Goal: Task Accomplishment & Management: Complete application form

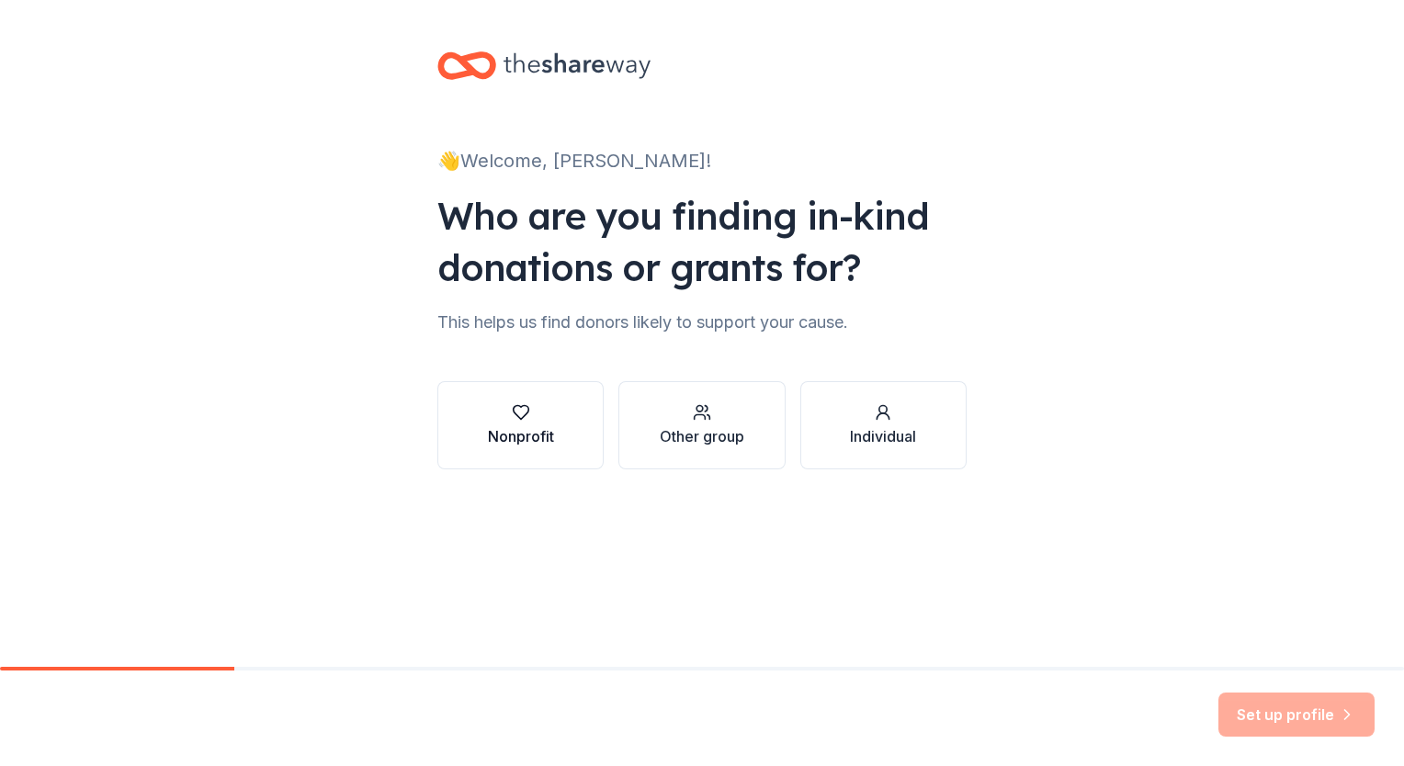
click at [542, 425] on div "Nonprofit" at bounding box center [521, 436] width 66 height 22
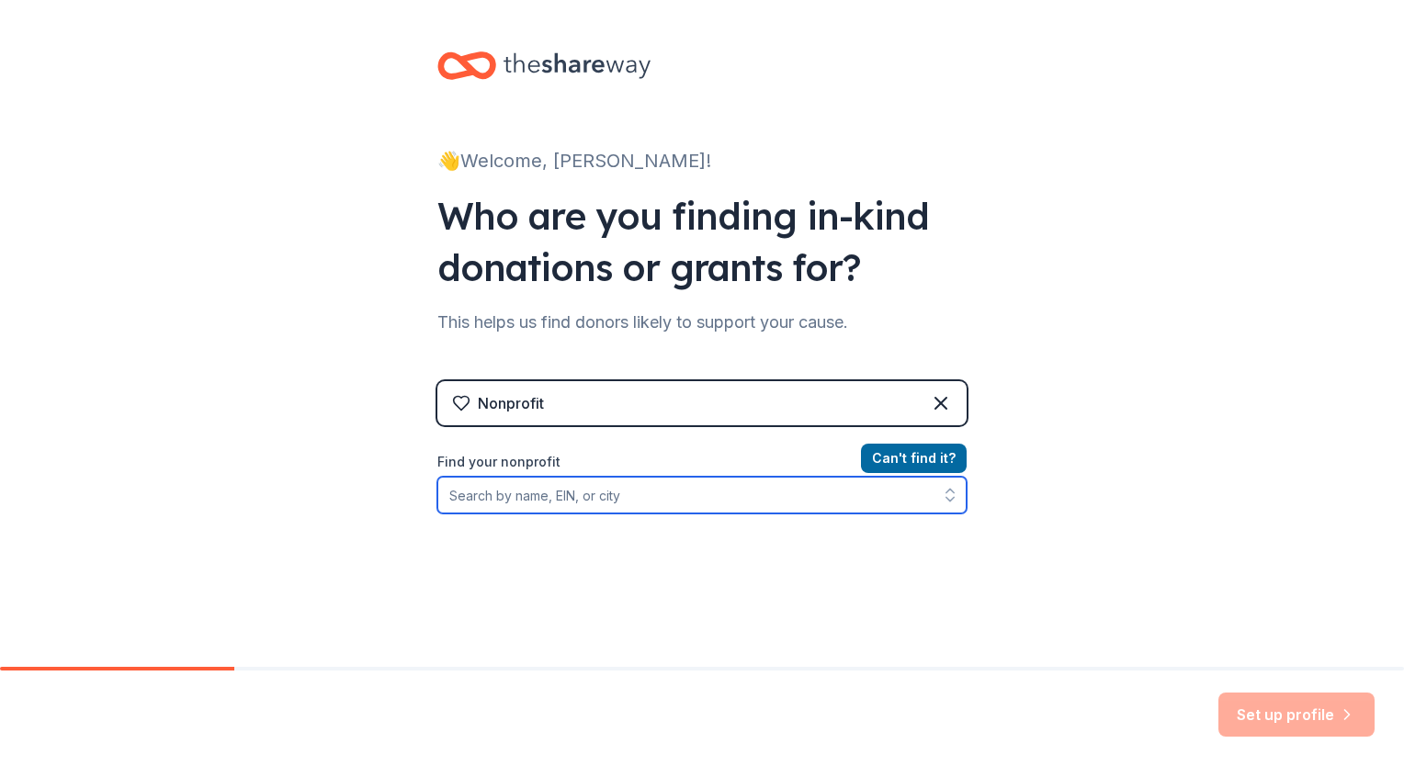
click at [723, 505] on input "Find your nonprofit" at bounding box center [701, 495] width 529 height 37
type input "25-188666"
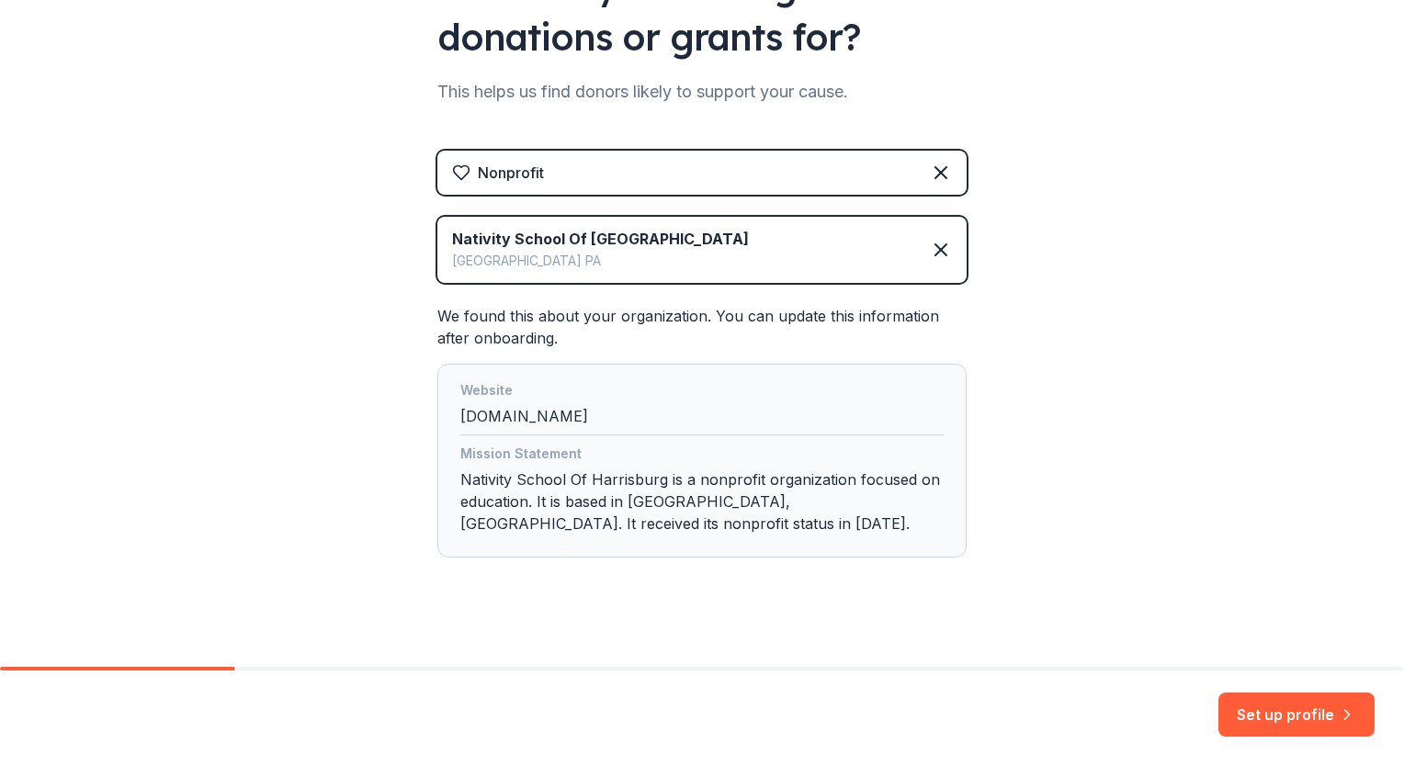
scroll to position [245, 0]
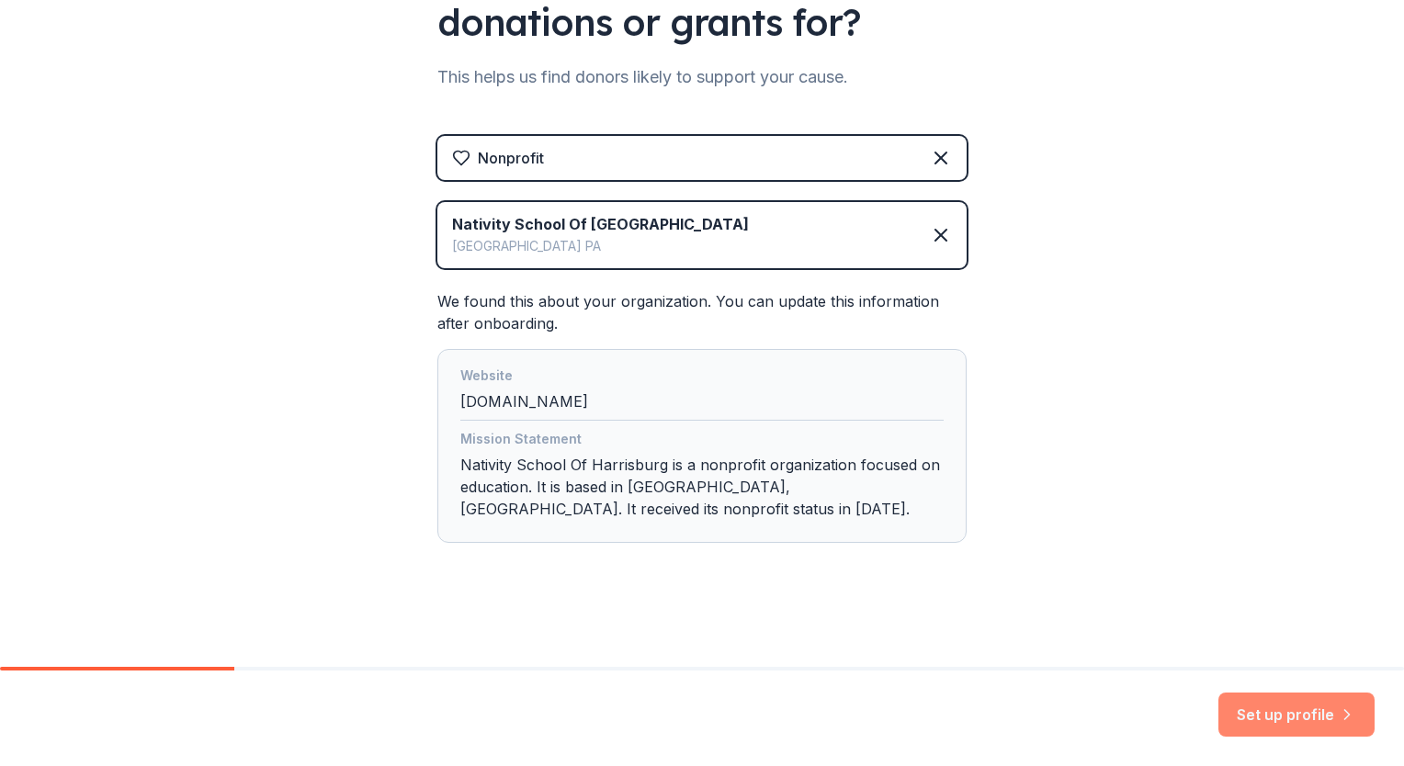
click at [1275, 707] on button "Set up profile" at bounding box center [1296, 715] width 156 height 44
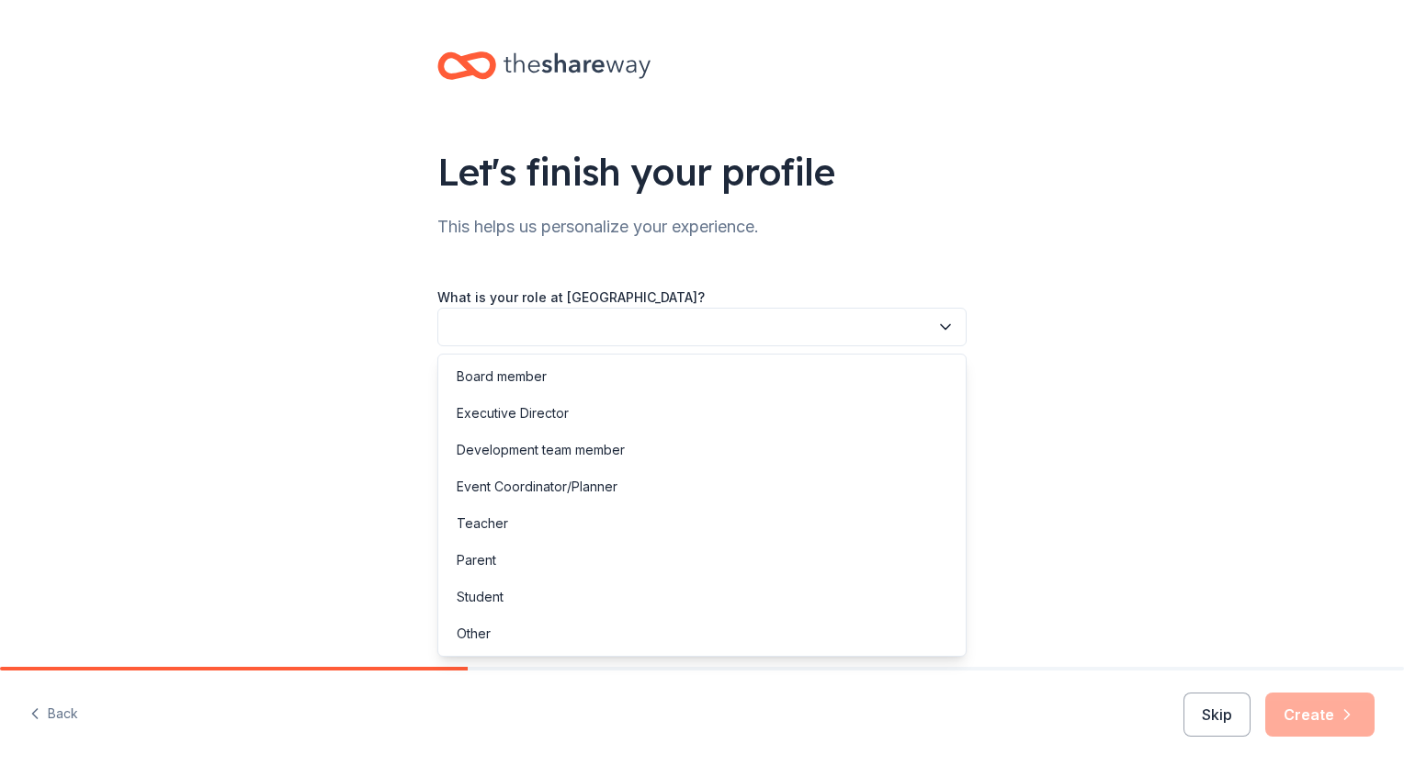
click at [942, 333] on icon "button" at bounding box center [945, 327] width 18 height 18
click at [678, 447] on div "Development team member" at bounding box center [702, 450] width 520 height 37
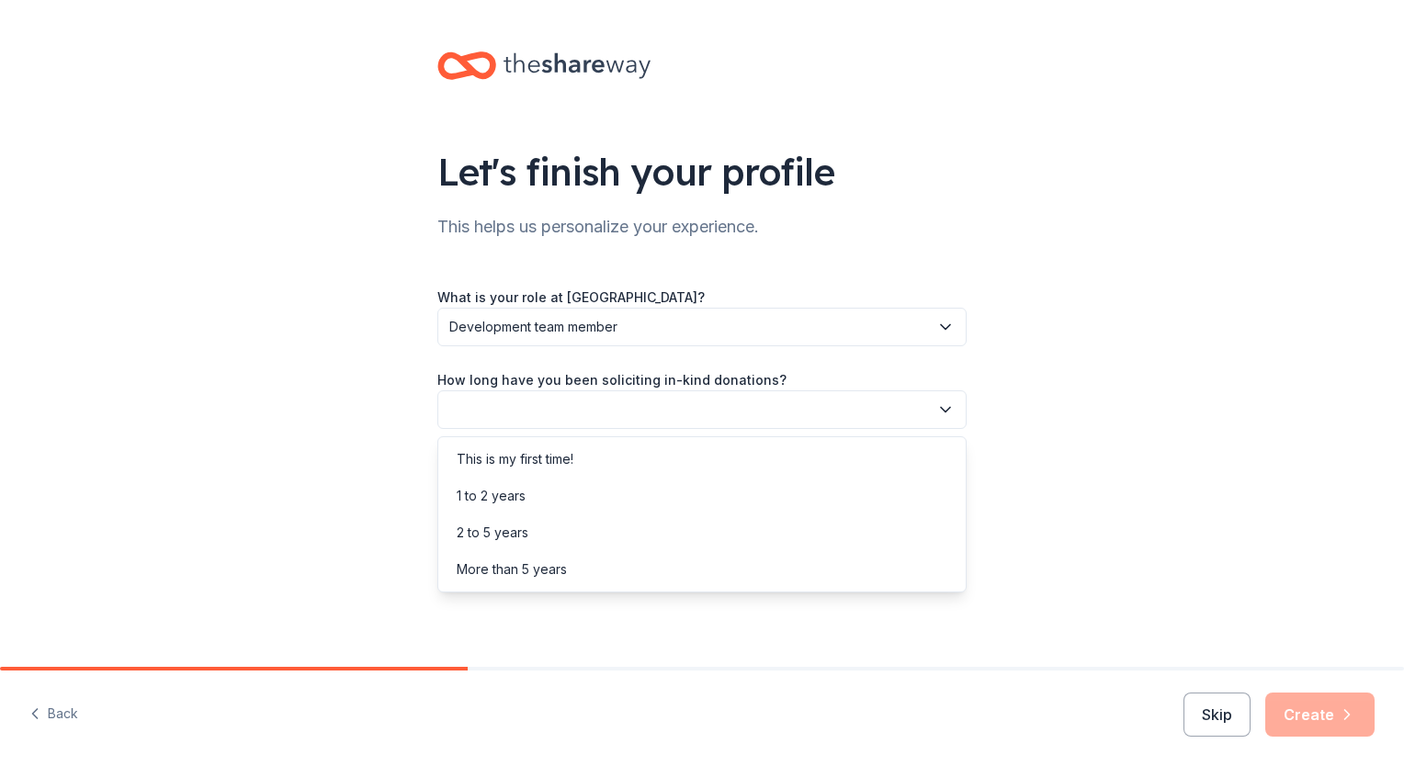
click at [805, 392] on button "button" at bounding box center [701, 409] width 529 height 39
click at [570, 564] on div "More than 5 years" at bounding box center [702, 569] width 520 height 37
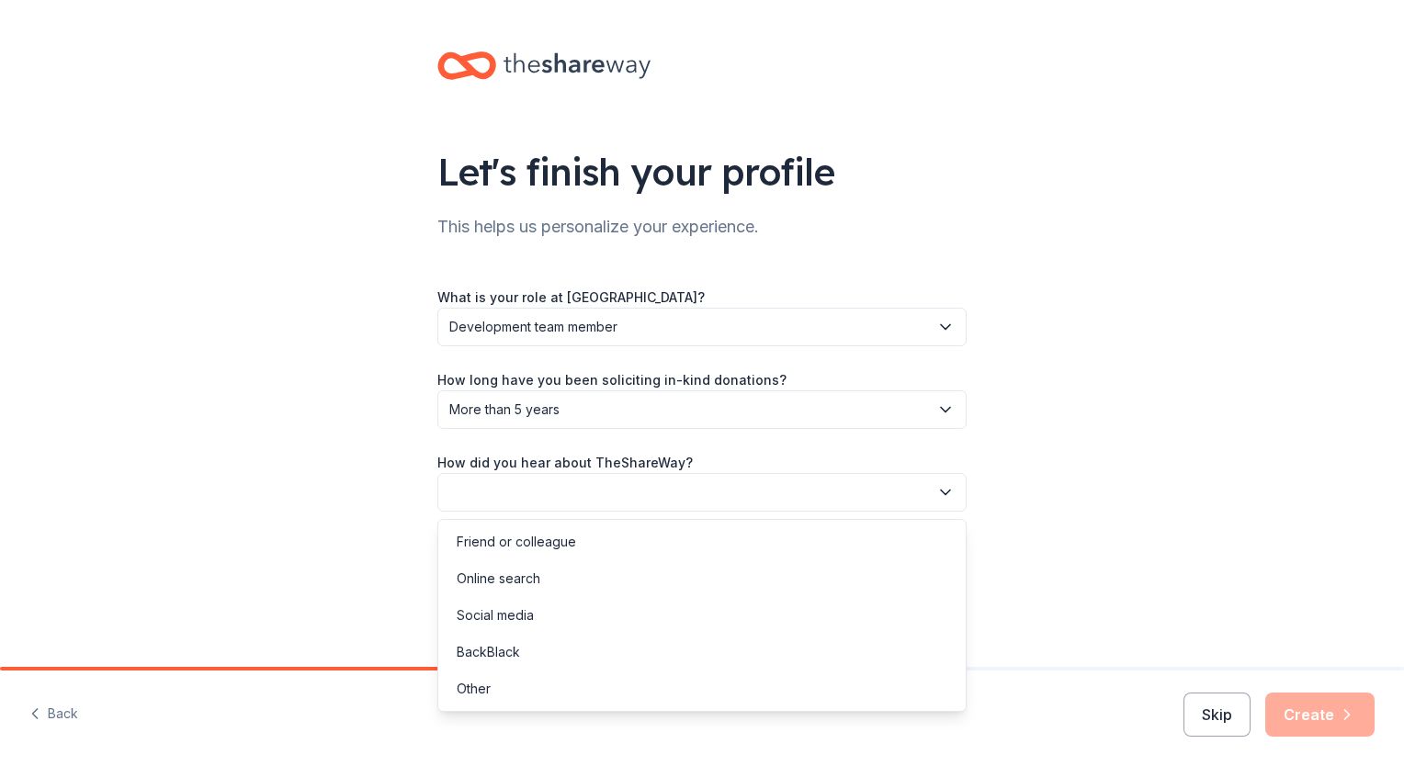
click at [710, 491] on button "button" at bounding box center [701, 492] width 529 height 39
click at [518, 590] on div "Online search" at bounding box center [702, 578] width 520 height 37
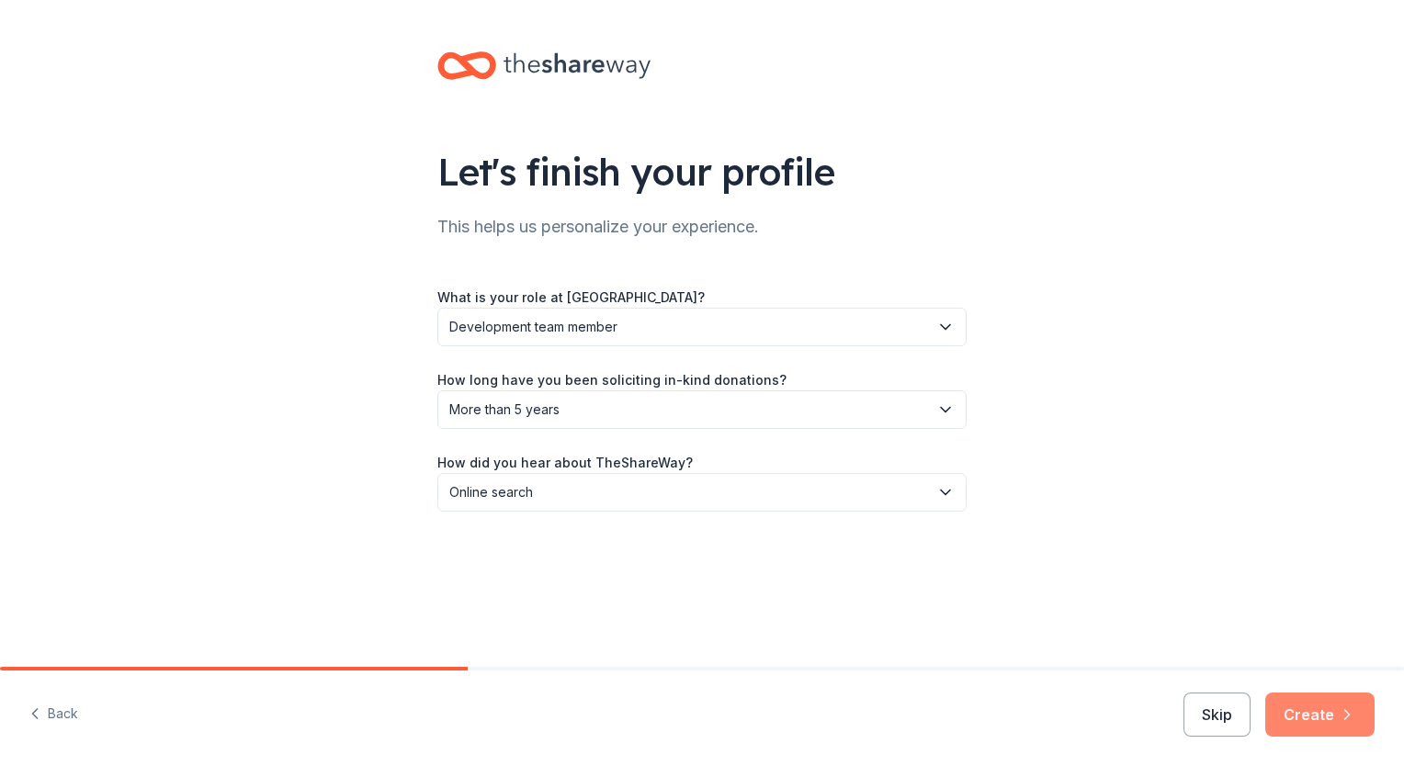
click at [1303, 707] on button "Create" at bounding box center [1319, 715] width 109 height 44
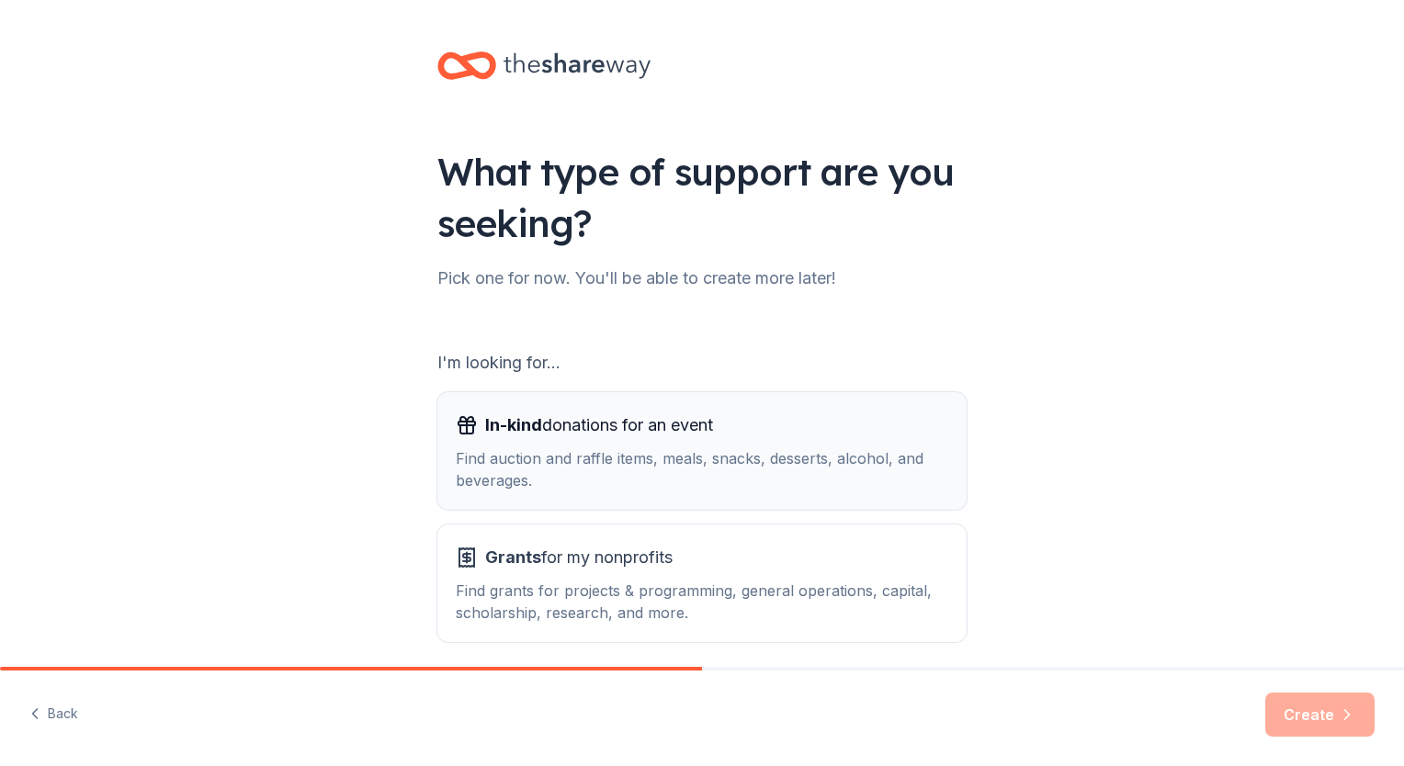
click at [741, 483] on div "Find auction and raffle items, meals, snacks, desserts, alcohol, and beverages." at bounding box center [702, 469] width 492 height 44
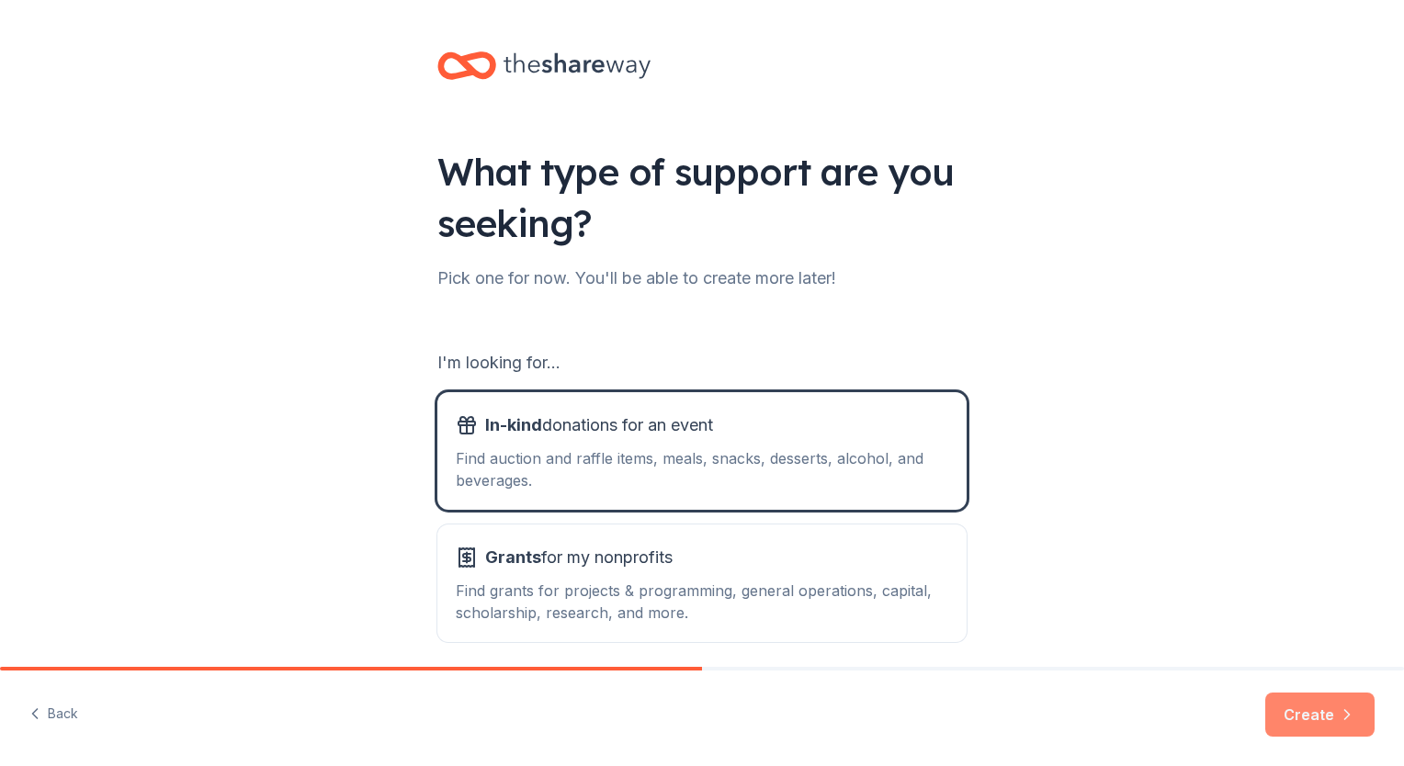
click at [1306, 701] on button "Create" at bounding box center [1319, 715] width 109 height 44
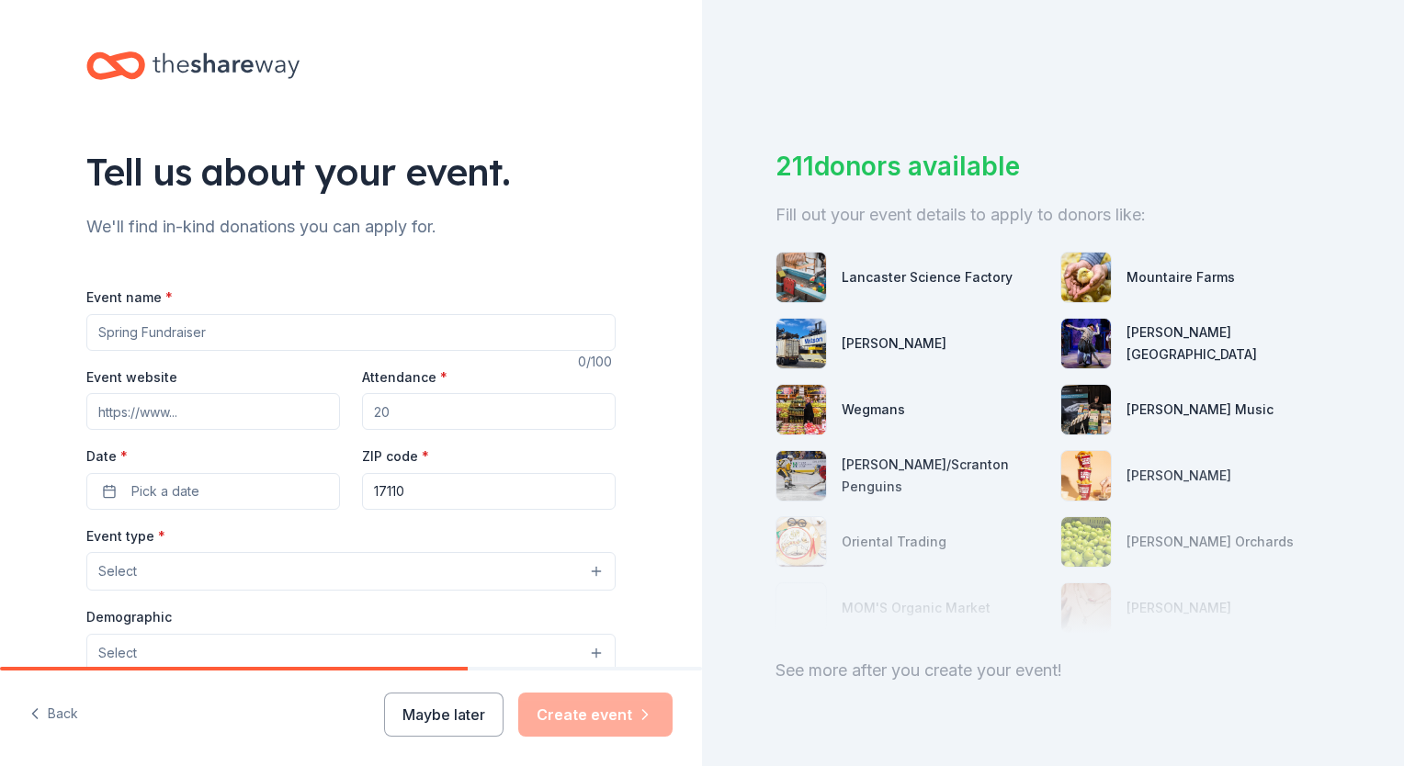
click at [307, 333] on input "Event name *" at bounding box center [350, 332] width 529 height 37
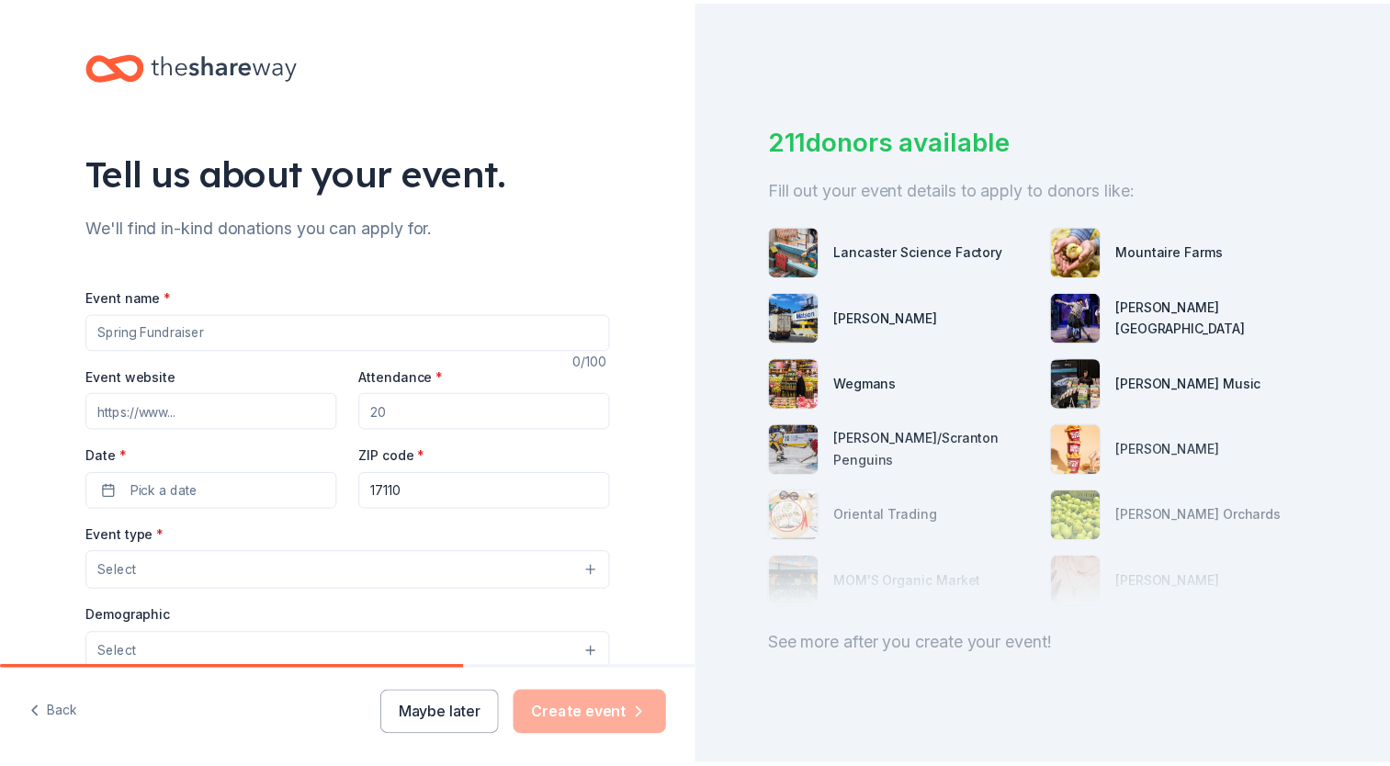
scroll to position [51, 0]
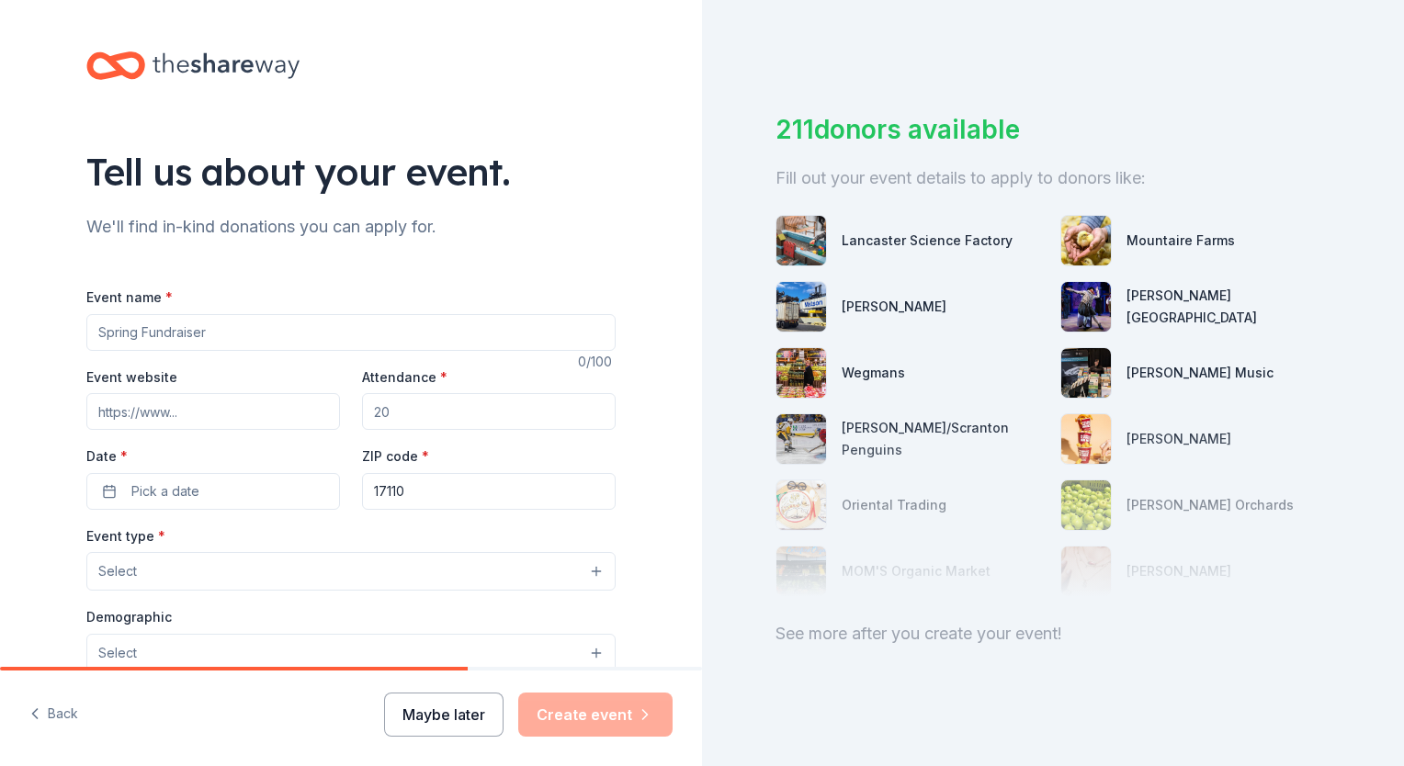
click at [423, 707] on button "Maybe later" at bounding box center [443, 715] width 119 height 44
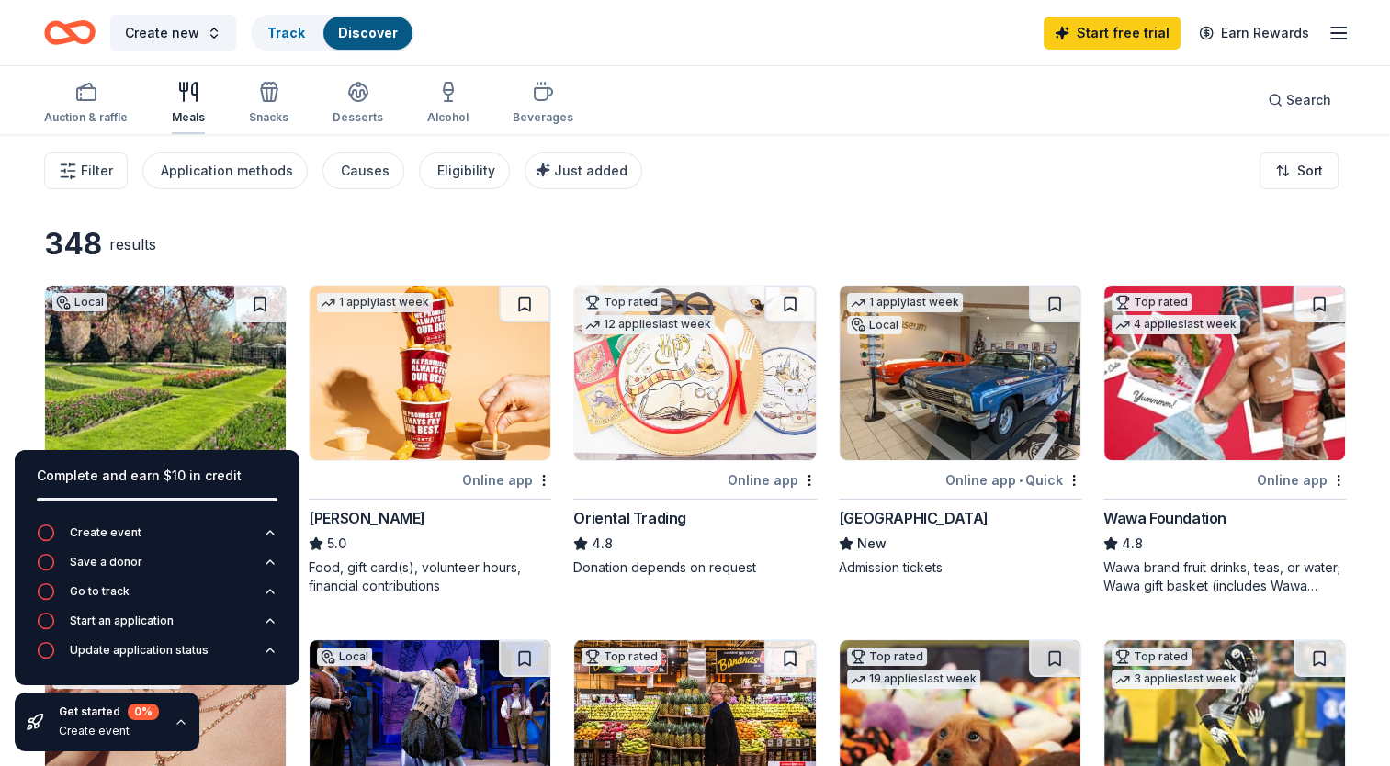
click at [180, 97] on icon "button" at bounding box center [188, 92] width 22 height 22
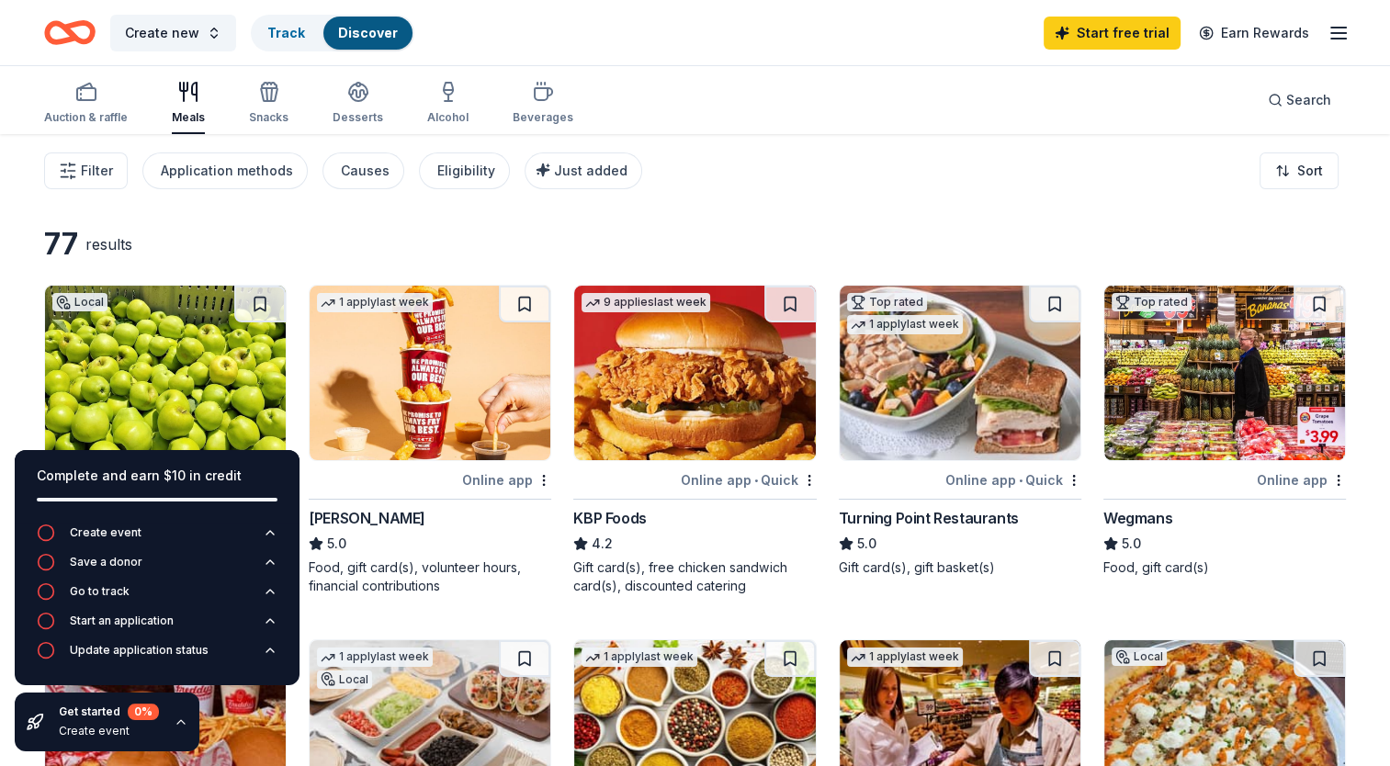
click at [305, 233] on div "77 results" at bounding box center [297, 244] width 507 height 37
click at [209, 28] on button "Create new" at bounding box center [173, 33] width 126 height 37
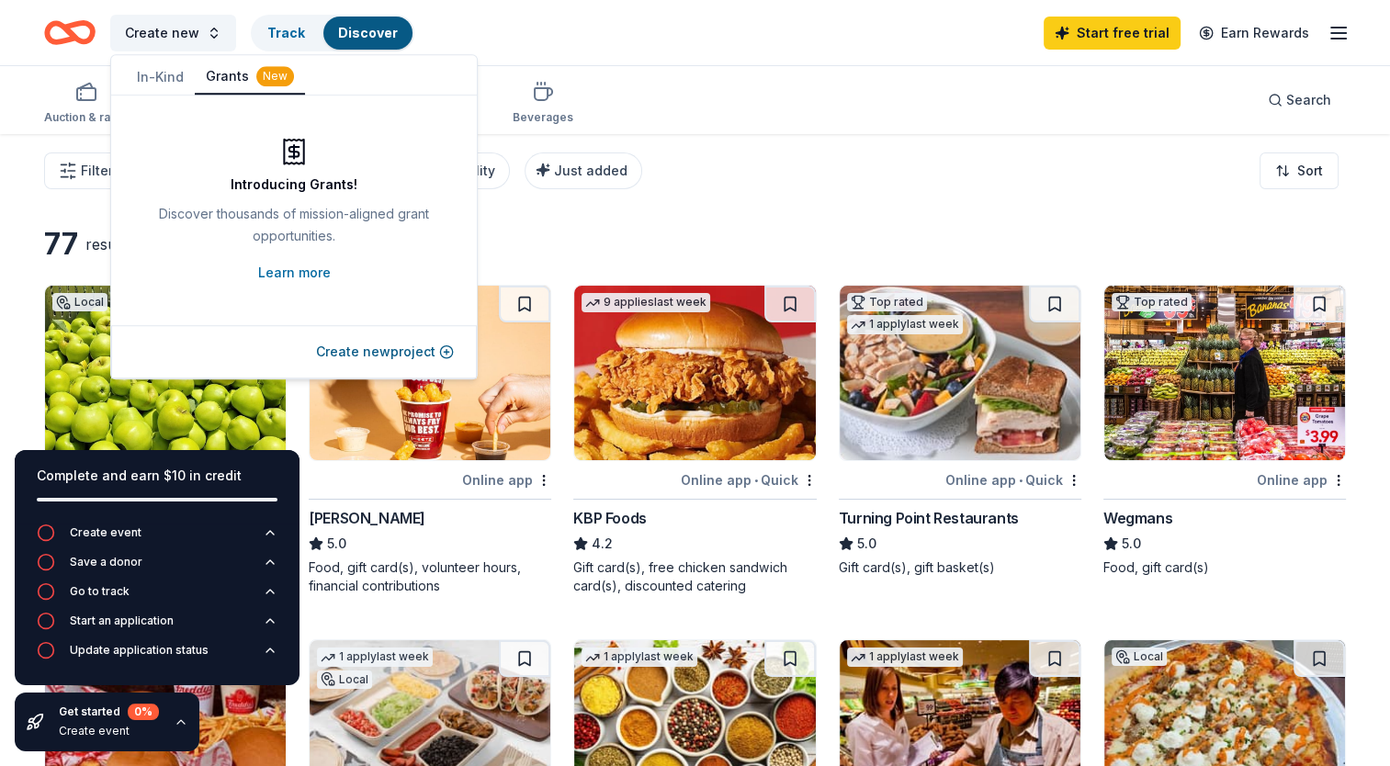
click at [215, 72] on button "Grants New" at bounding box center [250, 77] width 110 height 35
click at [304, 274] on link "Learn more" at bounding box center [294, 273] width 73 height 22
click at [716, 82] on div "Auction & raffle Meals Snacks Desserts Alcohol Beverages Search" at bounding box center [695, 100] width 1302 height 68
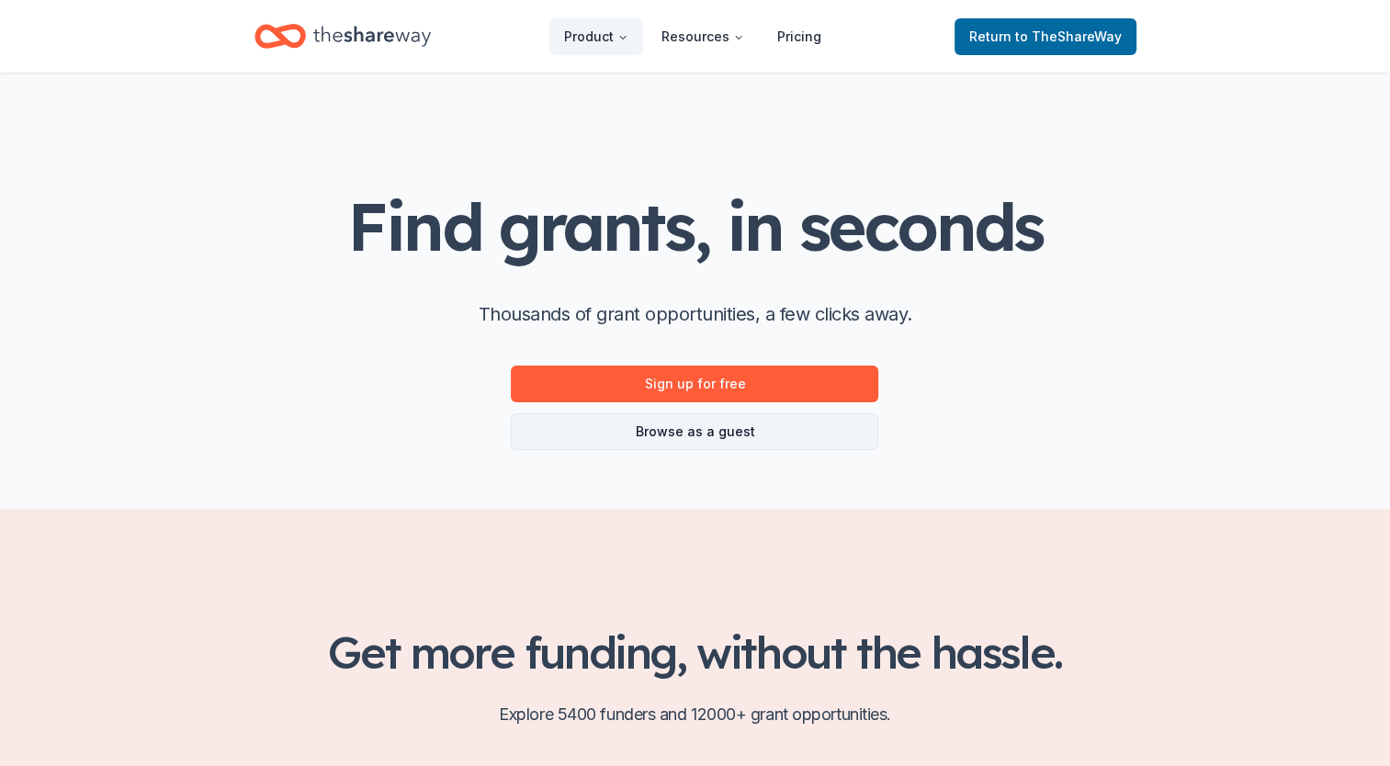
click at [713, 448] on link "Browse as a guest" at bounding box center [694, 431] width 367 height 37
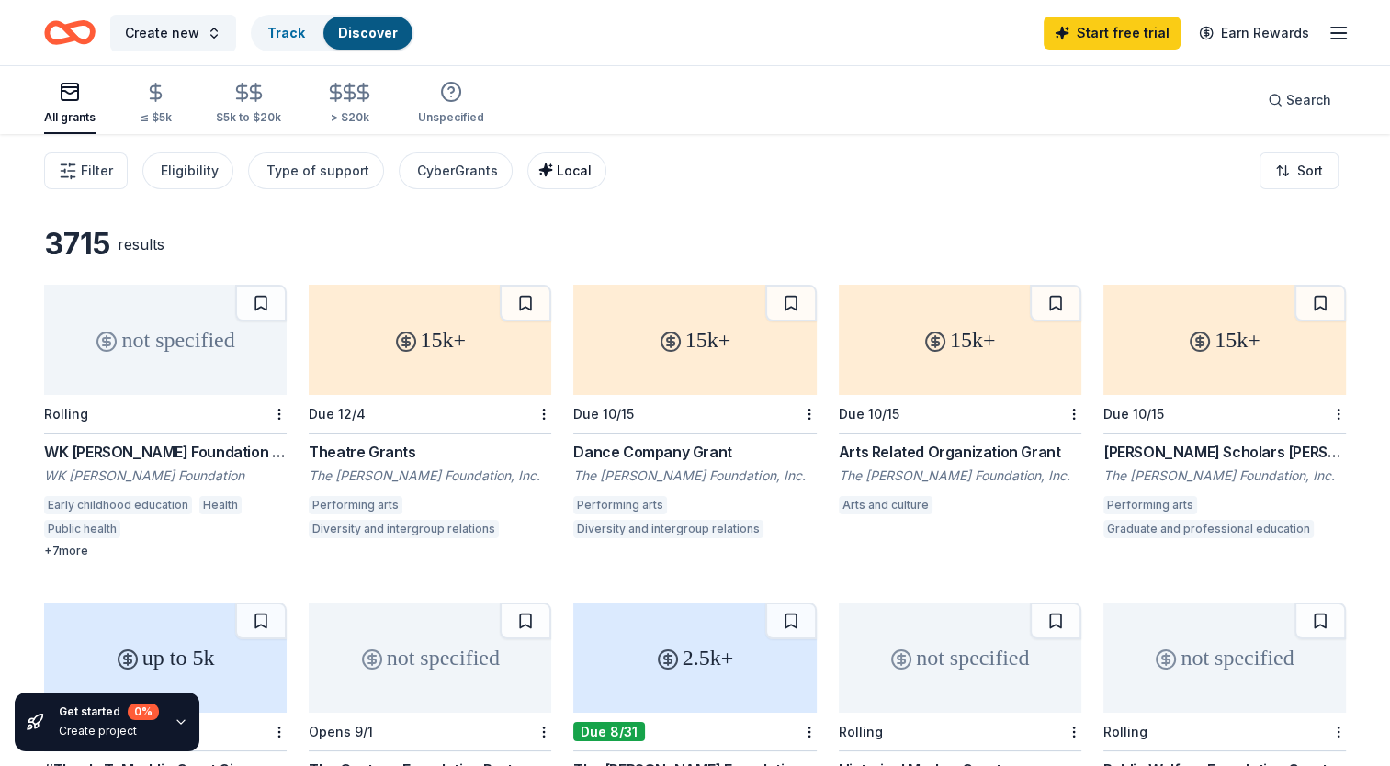
click at [566, 178] on div "Local" at bounding box center [569, 171] width 46 height 22
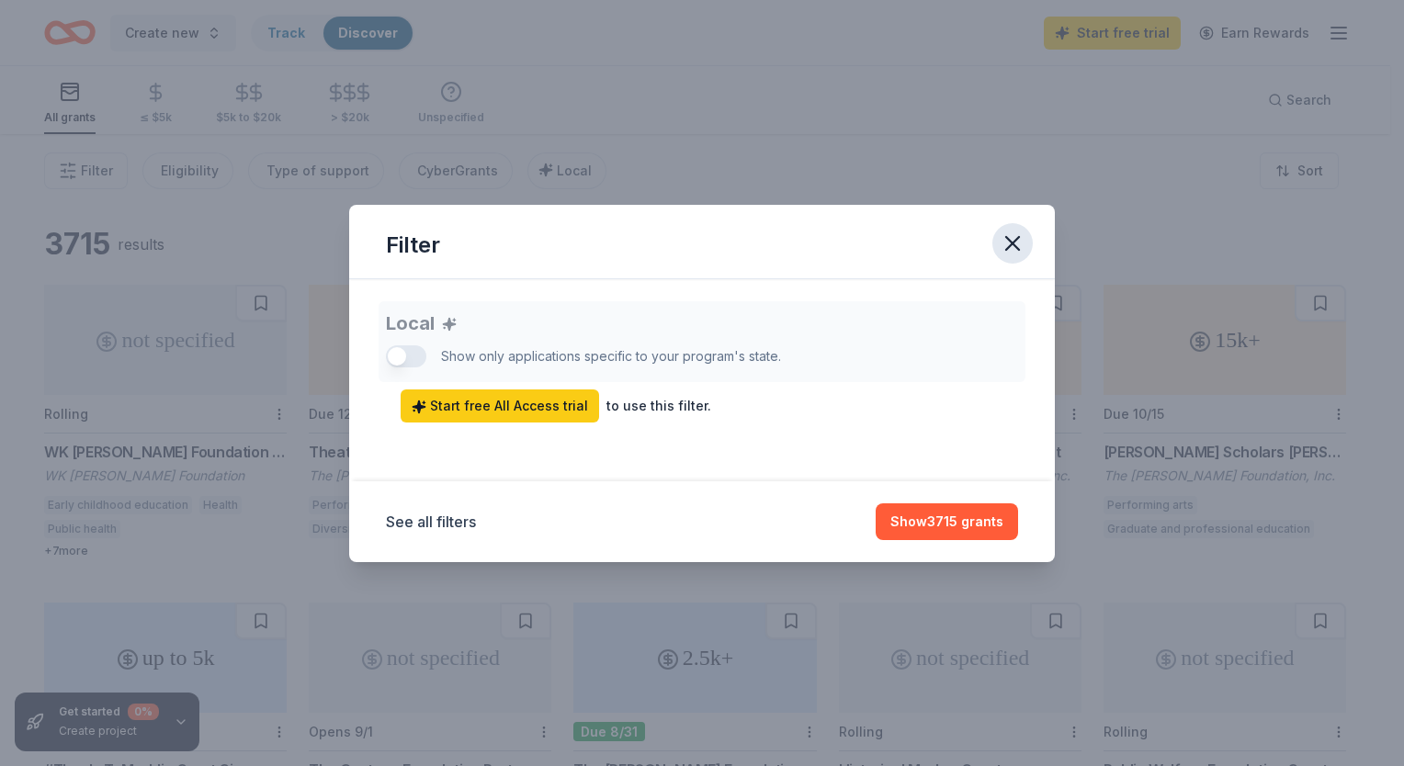
click at [1011, 237] on icon "button" at bounding box center [1013, 244] width 26 height 26
